Goal: Find specific page/section: Find specific page/section

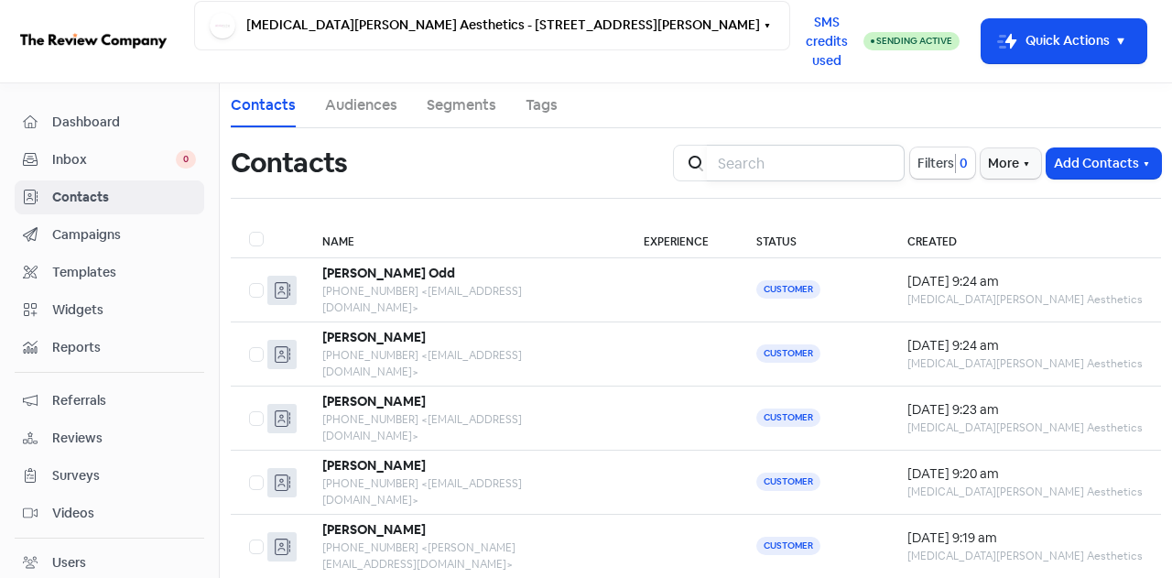
click at [751, 154] on input "search" at bounding box center [806, 163] width 198 height 37
type input "[EMAIL_ADDRESS][DOMAIN_NAME]"
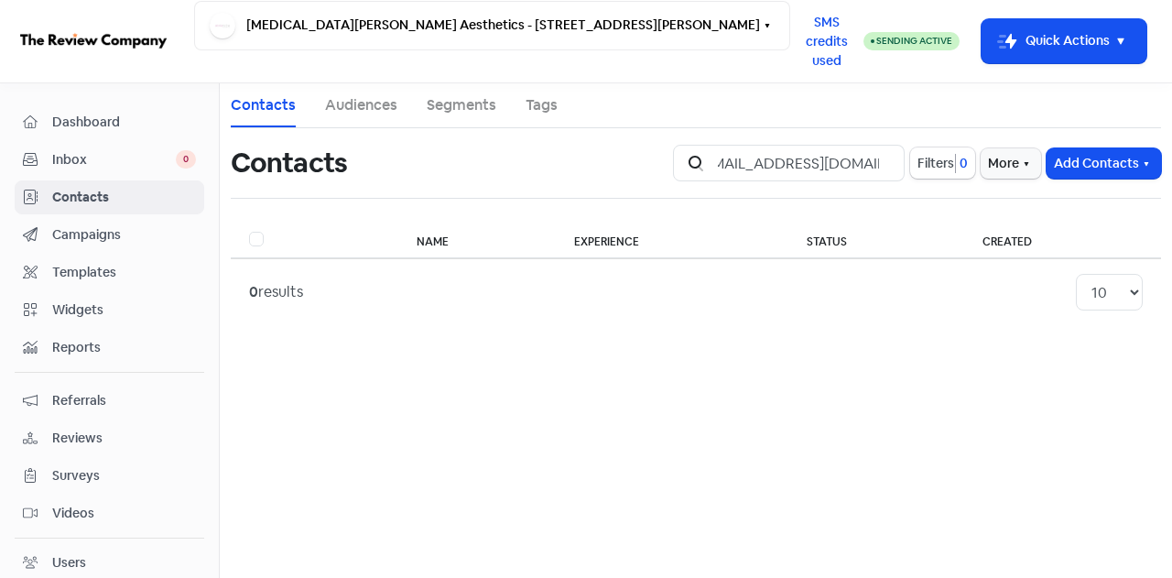
scroll to position [0, 0]
click at [73, 116] on span "Dashboard" at bounding box center [124, 122] width 144 height 19
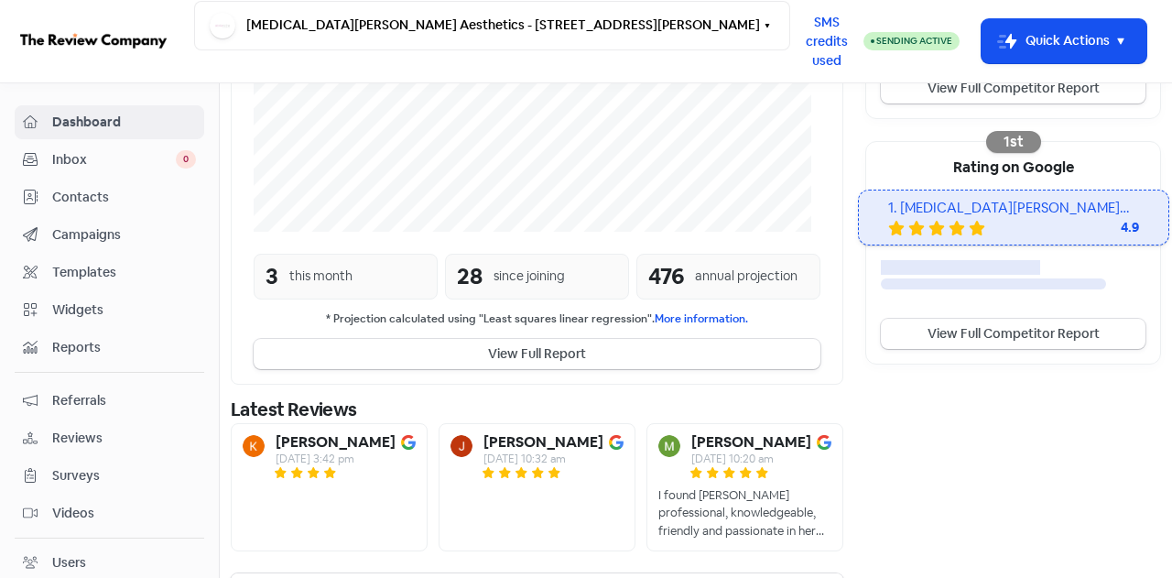
scroll to position [561, 0]
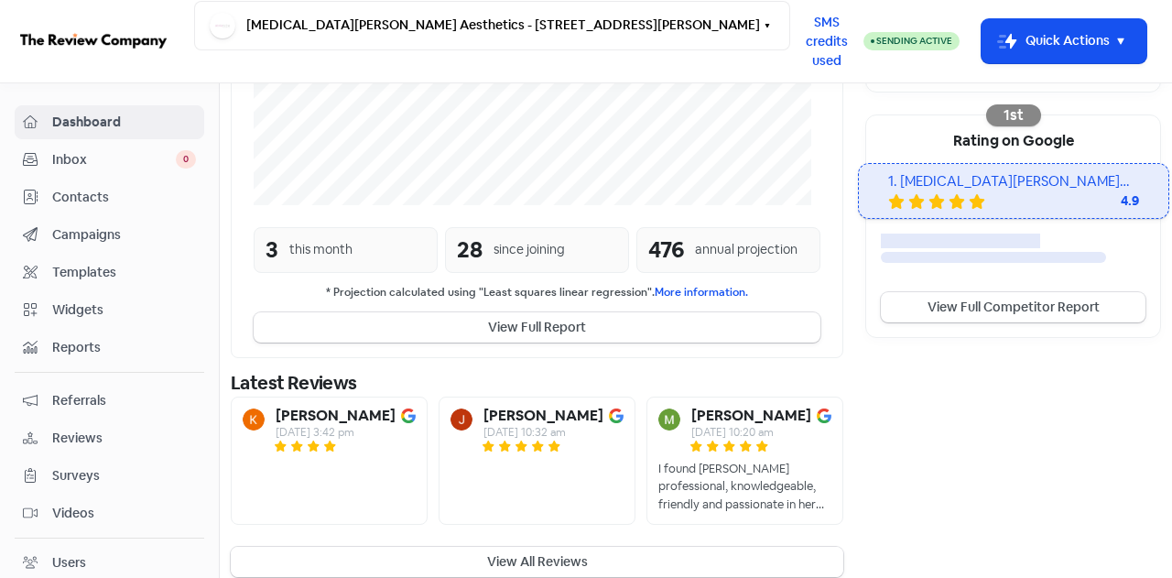
click at [563, 547] on button "View All Reviews" at bounding box center [537, 562] width 613 height 30
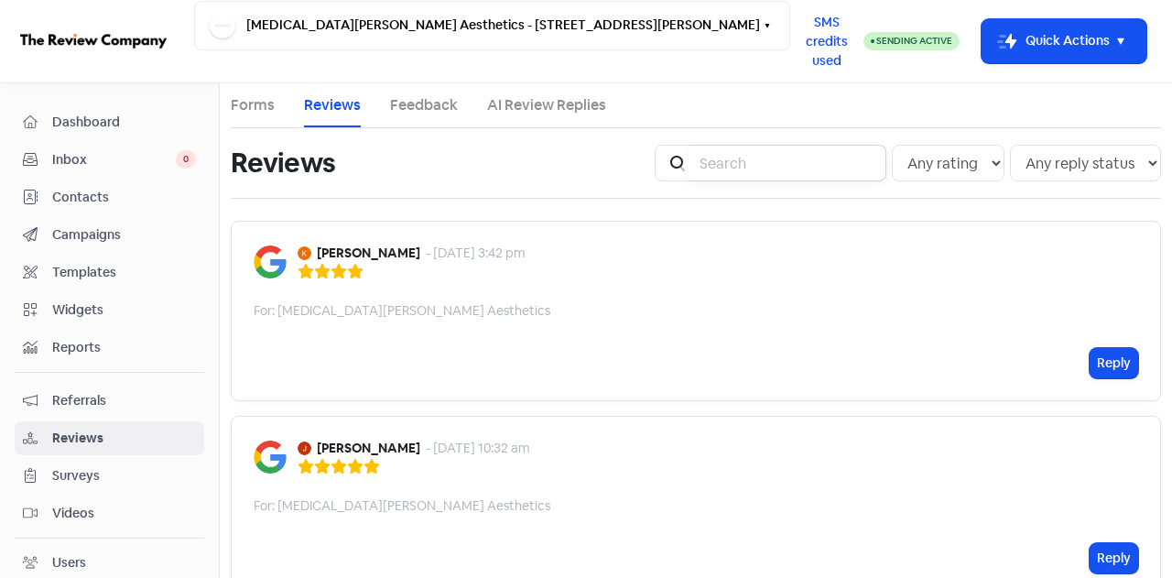
click at [703, 160] on input "search" at bounding box center [788, 163] width 198 height 37
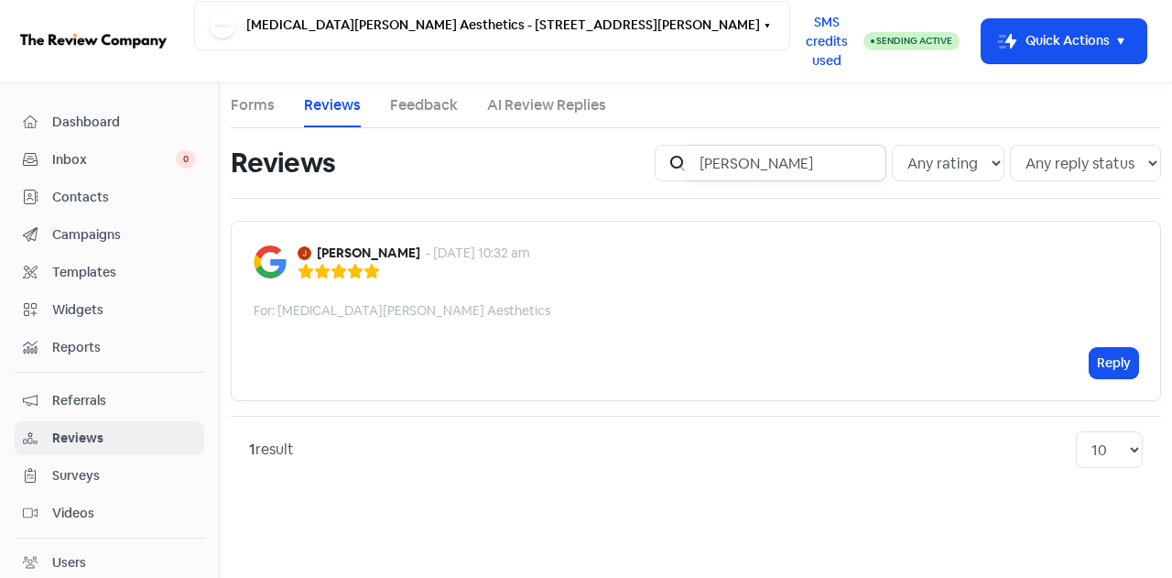
type input "[PERSON_NAME]"
drag, startPoint x: 772, startPoint y: 166, endPoint x: 592, endPoint y: 151, distance: 180.0
click at [599, 151] on div "Reviews Icon For Search [PERSON_NAME] Any rating 5 star 4 star 3 star 2 star 1 …" at bounding box center [696, 163] width 952 height 59
click at [110, 207] on link "Contacts" at bounding box center [110, 197] width 190 height 34
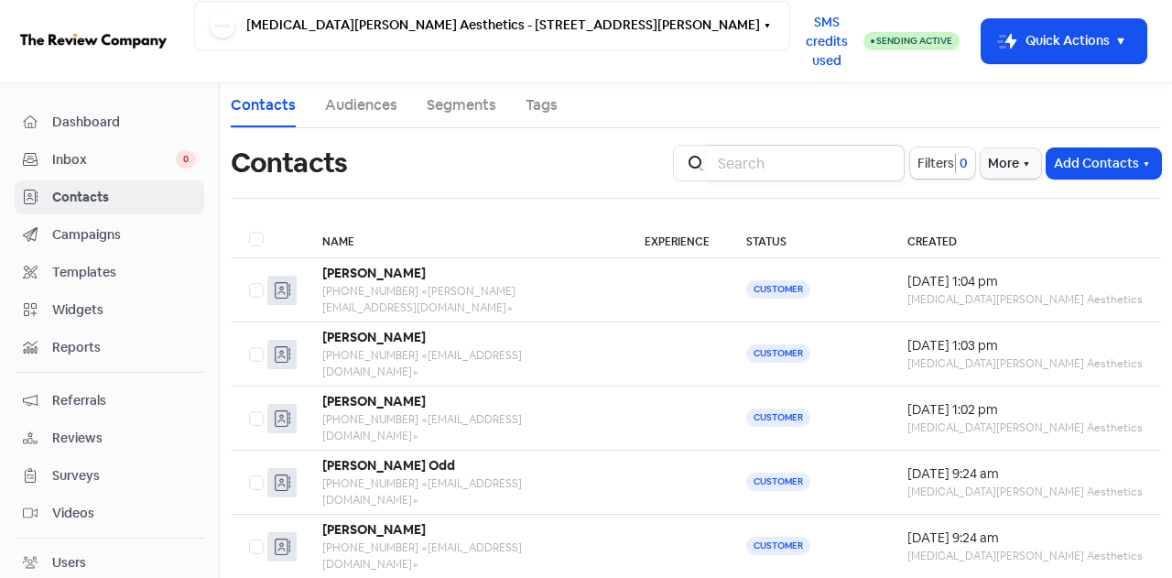
click at [736, 168] on input "search" at bounding box center [806, 163] width 198 height 37
type input "[EMAIL_ADDRESS][PERSON_NAME][DOMAIN_NAME]"
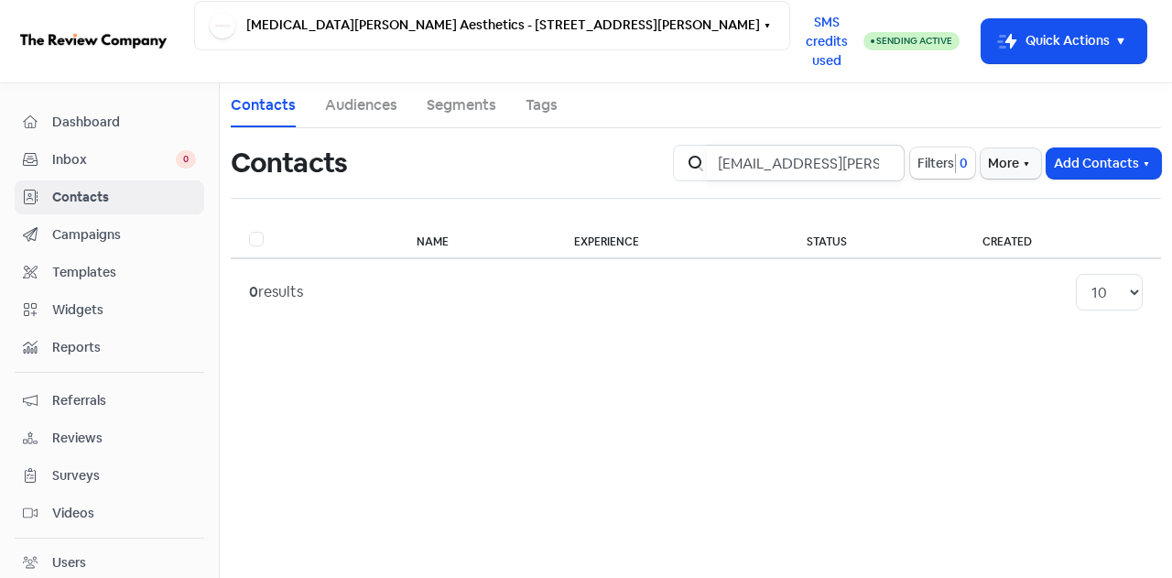
click at [882, 160] on input "[EMAIL_ADDRESS][PERSON_NAME][DOMAIN_NAME]" at bounding box center [806, 163] width 198 height 37
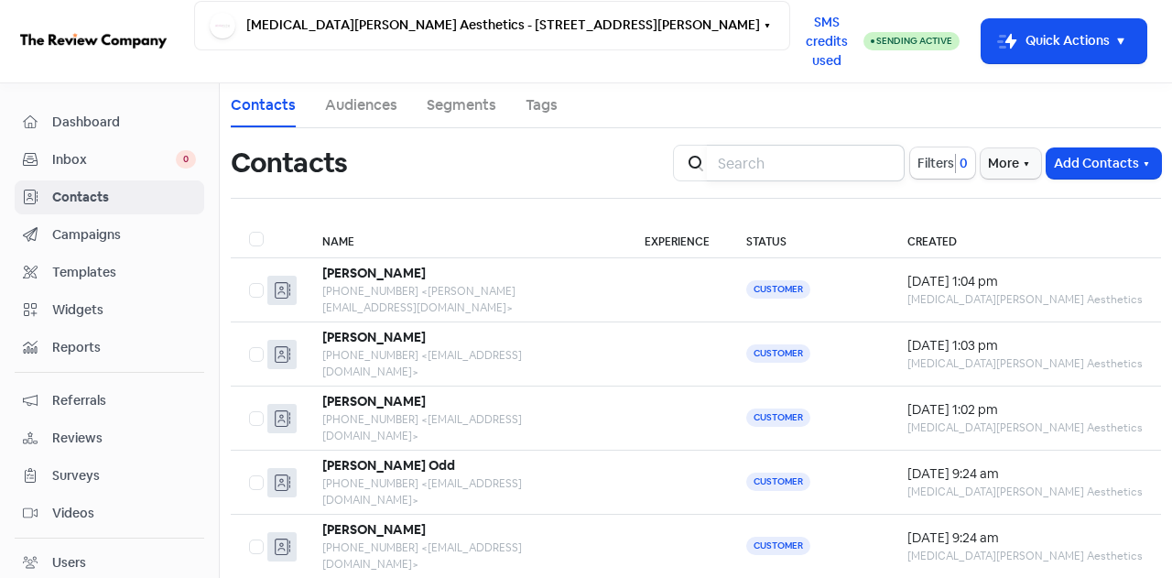
click at [860, 171] on input "search" at bounding box center [806, 163] width 198 height 37
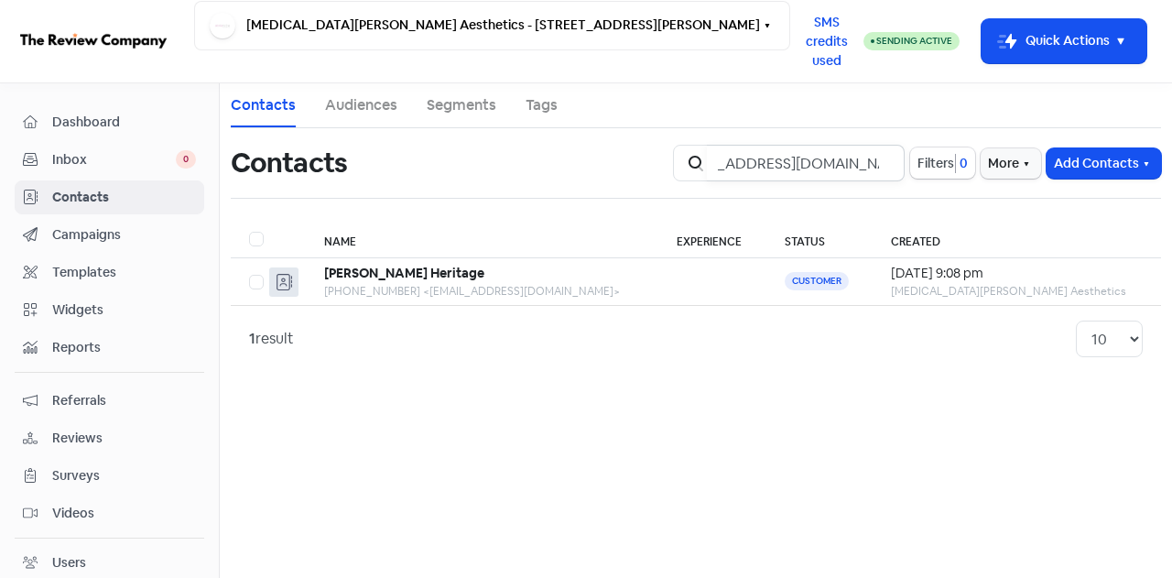
type input "[EMAIL_ADDRESS][DOMAIN_NAME]"
click at [877, 162] on input "[EMAIL_ADDRESS][DOMAIN_NAME]" at bounding box center [806, 163] width 198 height 37
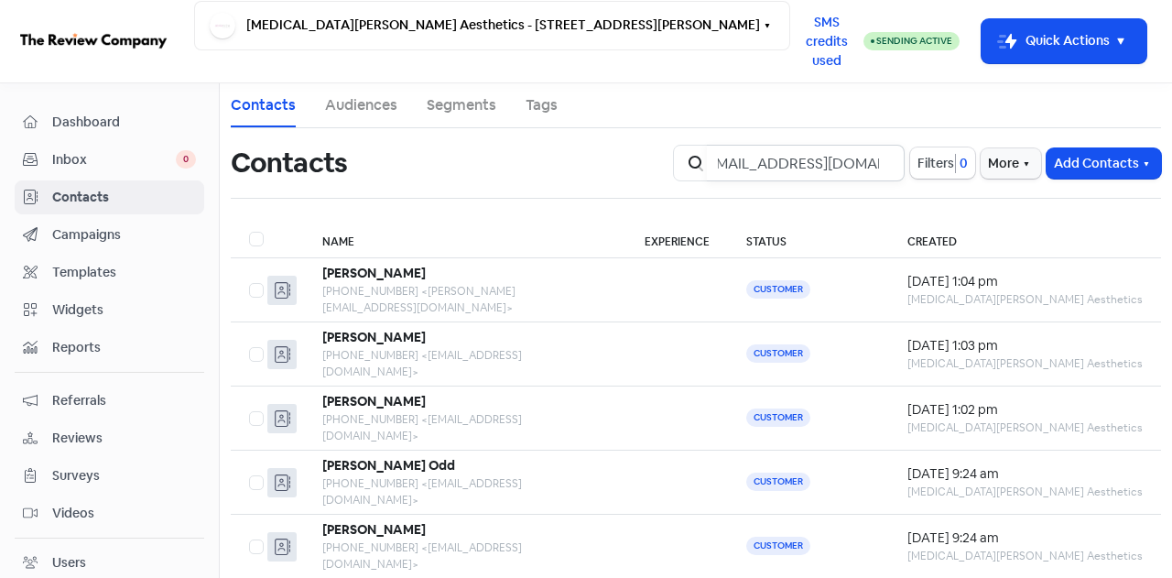
type input "[EMAIL_ADDRESS][DOMAIN_NAME]"
